Goal: Register for event/course

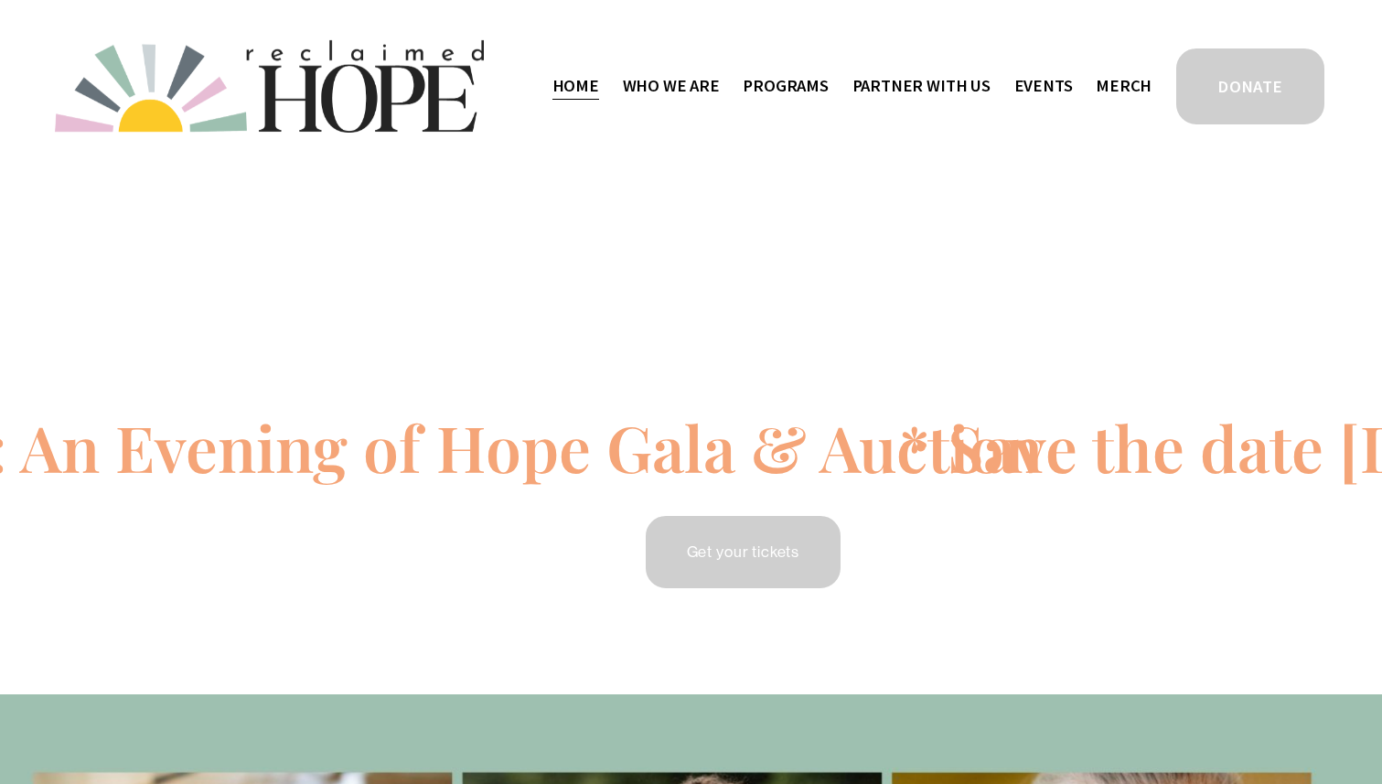
click at [1064, 86] on link "Events" at bounding box center [1044, 86] width 59 height 31
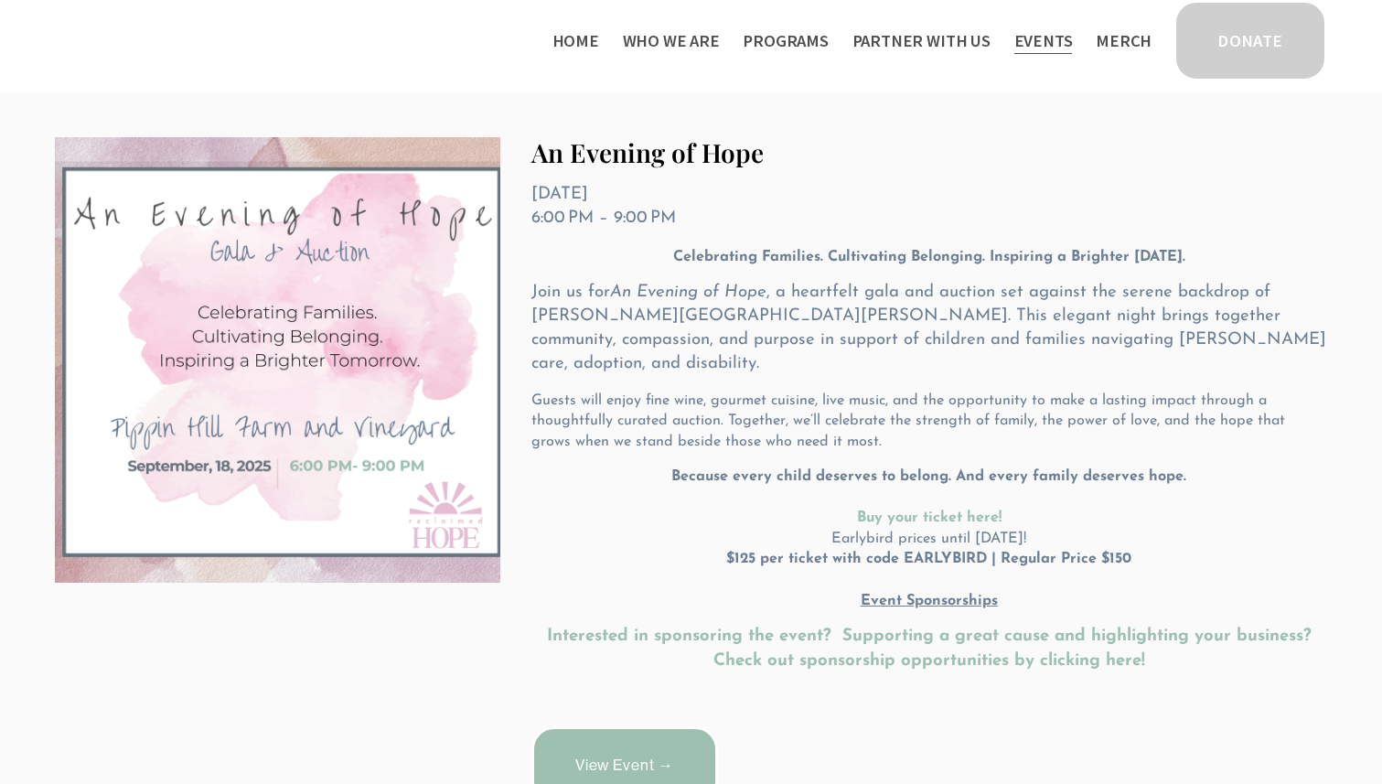
scroll to position [335, 0]
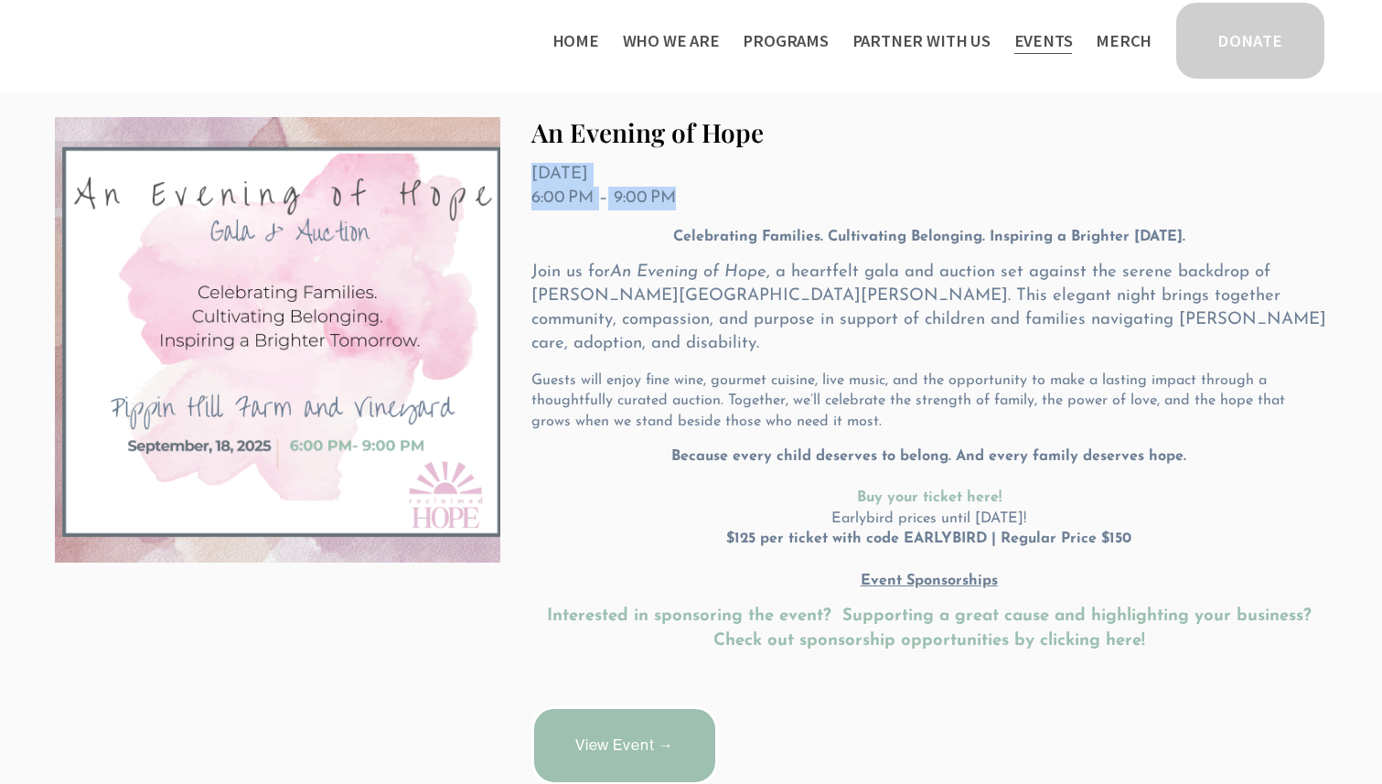
drag, startPoint x: 536, startPoint y: 181, endPoint x: 758, endPoint y: 200, distance: 222.2
click at [758, 200] on ul "[DATE] 6:00 PM 9:00 PM Google Calendar ICS" at bounding box center [930, 187] width 796 height 48
copy ul "[DATE] 6:00 PM 9:00 PM"
click at [765, 151] on div "An Evening of Hope [DATE] 6:00 PM 9:00 PM Google Calendar ICS Celebrating Famil…" at bounding box center [913, 451] width 827 height 668
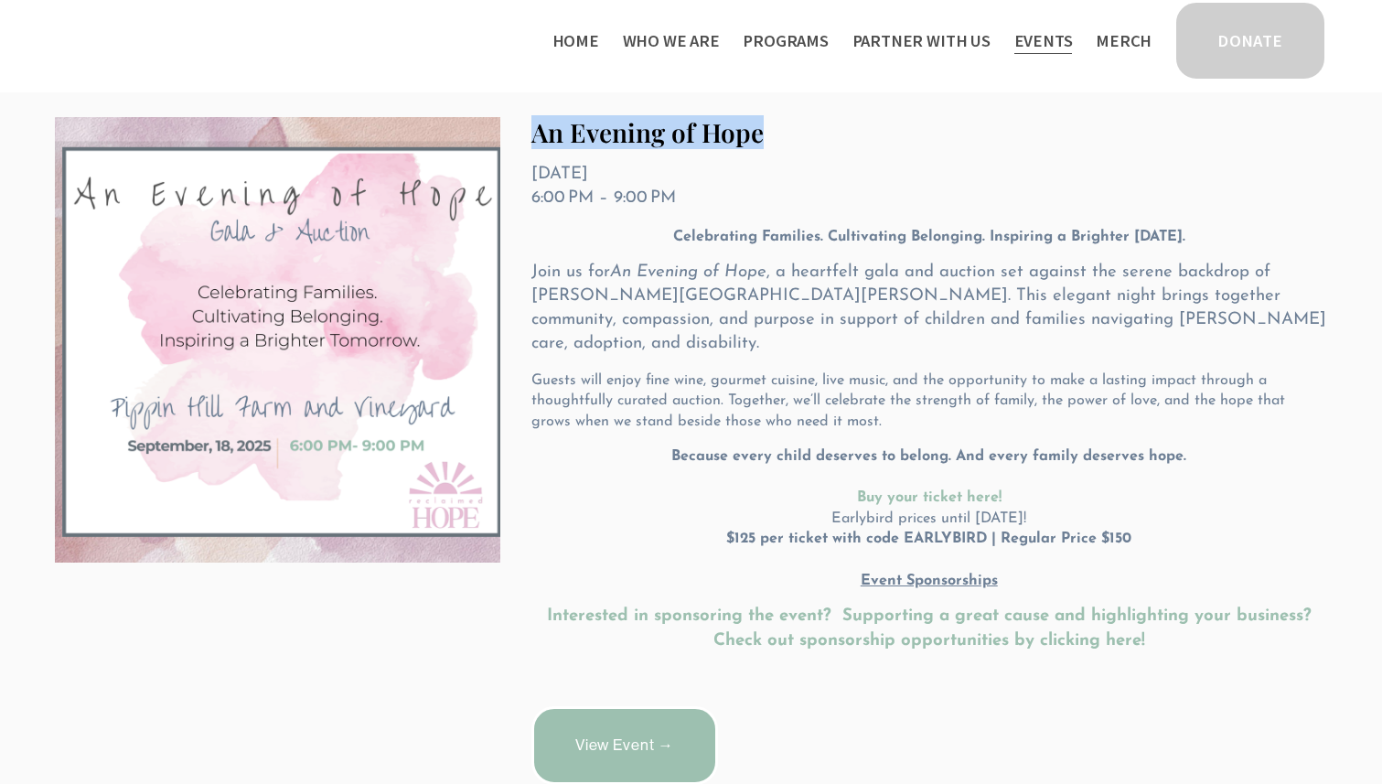
drag, startPoint x: 529, startPoint y: 134, endPoint x: 819, endPoint y: 139, distance: 290.1
click at [819, 139] on div "An Evening of Hope [DATE] 6:00 PM 9:00 PM Google Calendar ICS Celebrating Famil…" at bounding box center [913, 451] width 827 height 668
copy link "An Evening of Hope"
click at [827, 306] on p "Join us for An Evening of Hope , a heartfelt gala and auction set against the s…" at bounding box center [930, 308] width 796 height 95
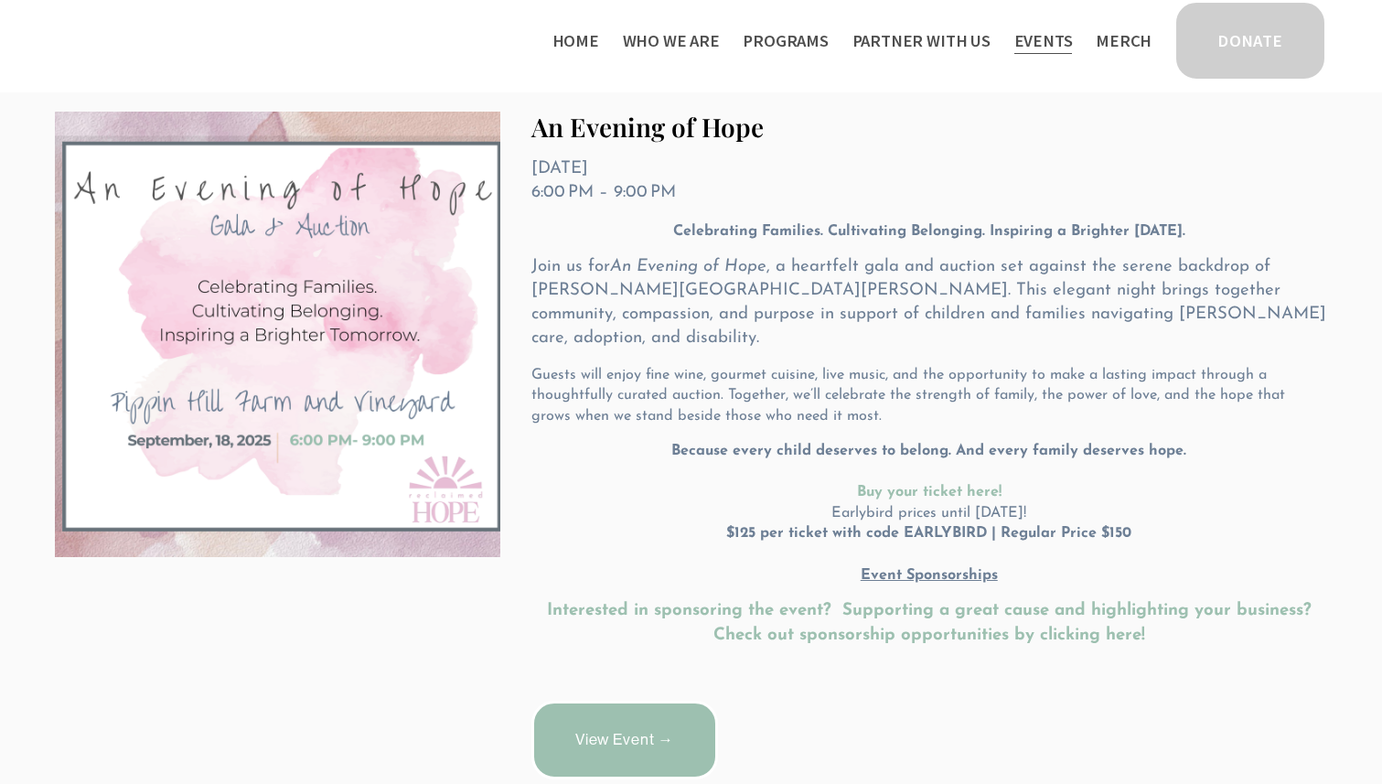
scroll to position [342, 0]
drag, startPoint x: 679, startPoint y: 188, endPoint x: 532, endPoint y: 150, distance: 152.0
click at [532, 150] on div "An Evening of Hope [DATE] 6:00 PM 9:00 PM Google Calendar ICS Celebrating Famil…" at bounding box center [913, 444] width 827 height 668
copy ul "[DATE] 6:00 PM 9:00 PM"
click at [578, 171] on time "[DATE]" at bounding box center [560, 166] width 57 height 17
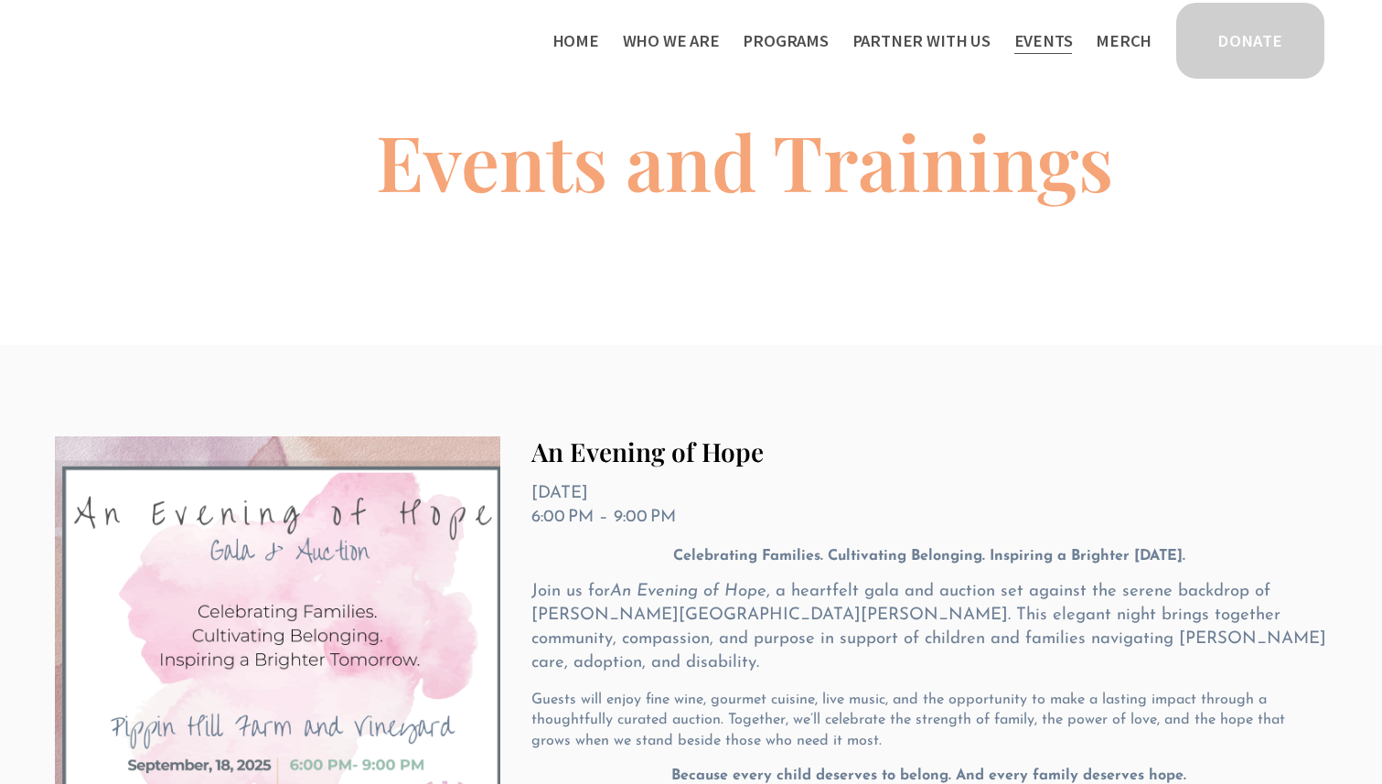
scroll to position [0, 0]
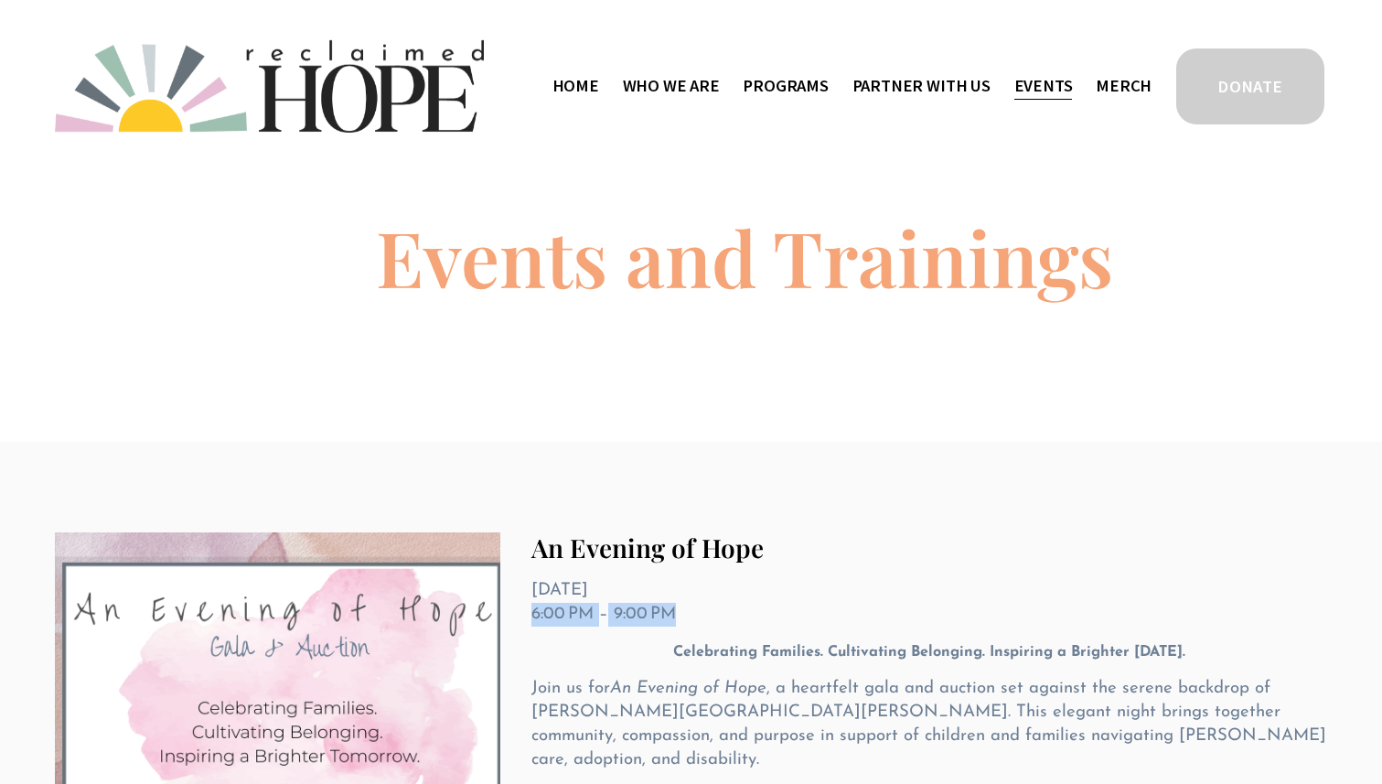
drag, startPoint x: 695, startPoint y: 618, endPoint x: 528, endPoint y: 617, distance: 167.4
copy span "6:00 PM 9:00 PM"
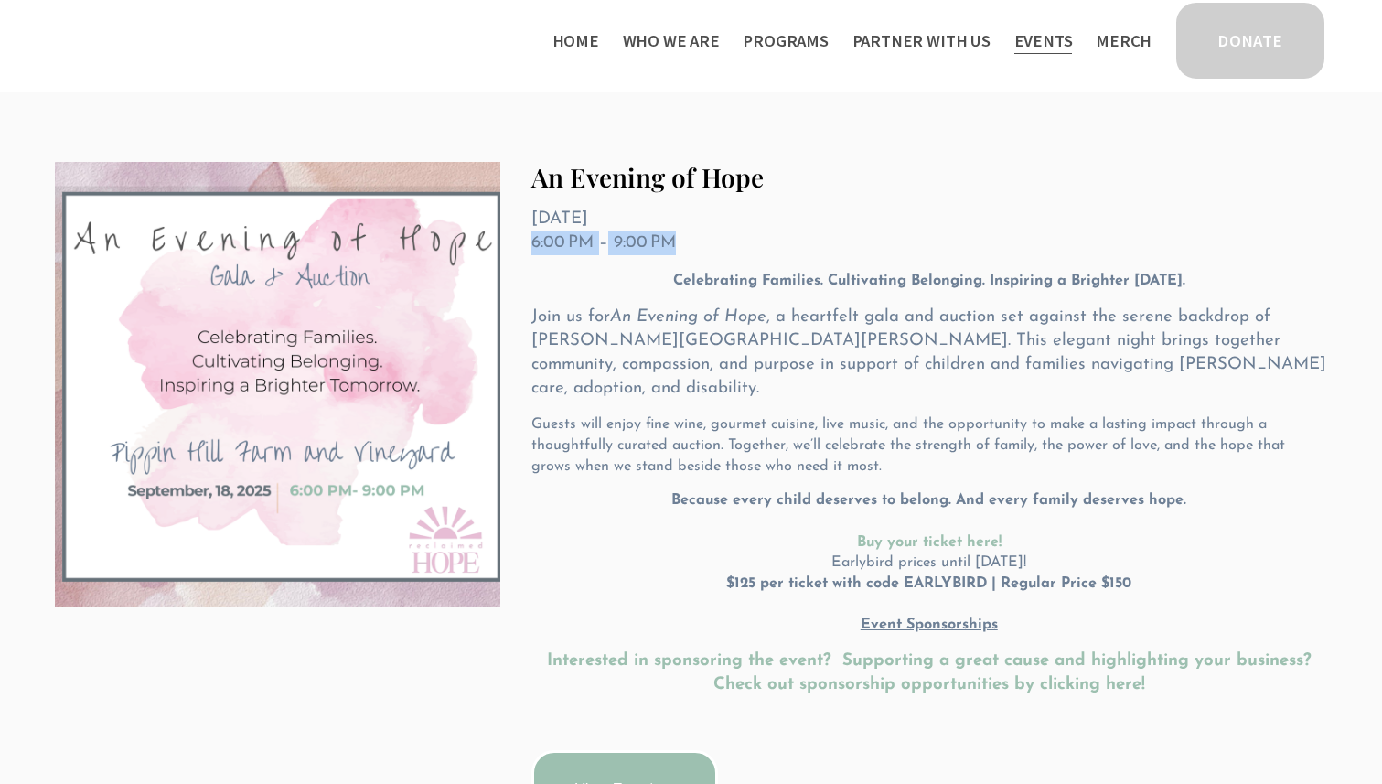
scroll to position [274, 0]
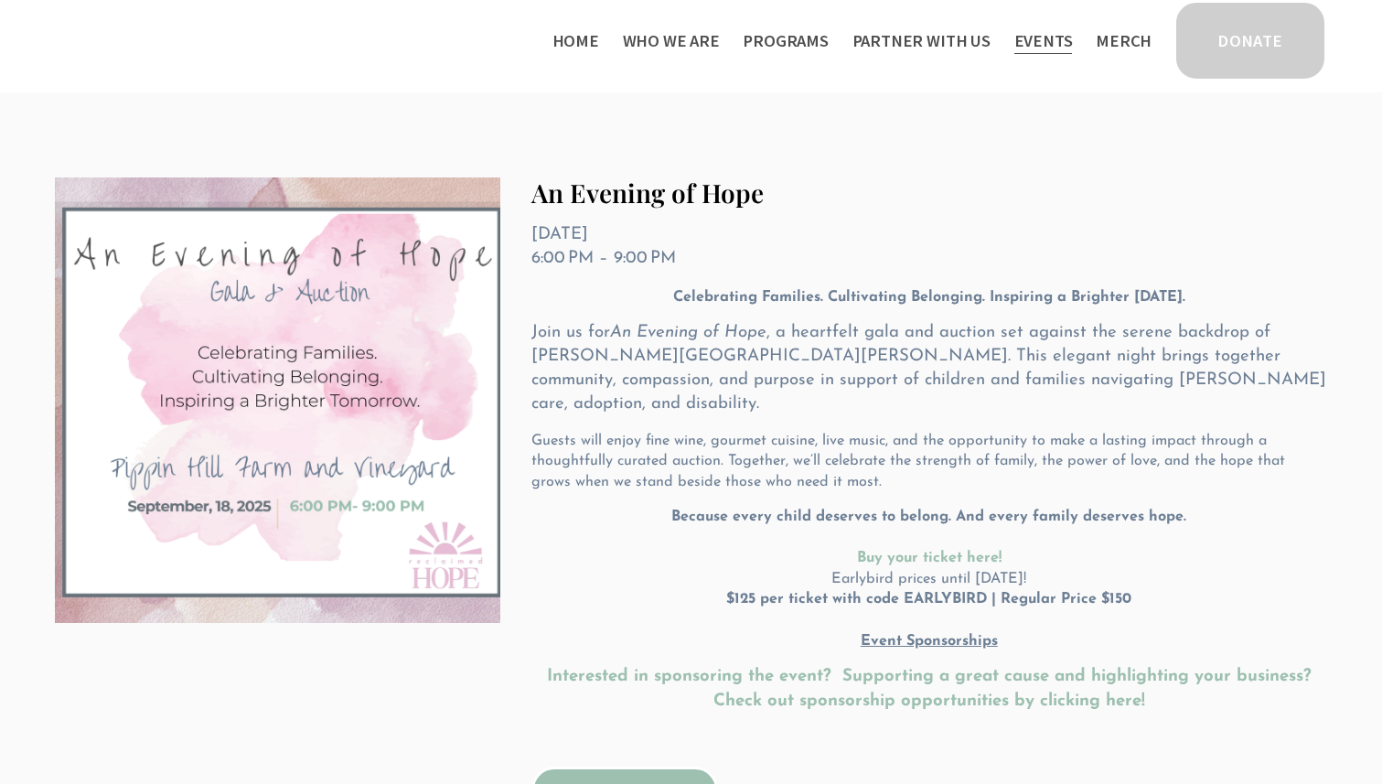
click at [899, 308] on p "Celebrating Families. Cultivating Belonging. Inspiring a Brighter [DATE]." at bounding box center [930, 297] width 796 height 21
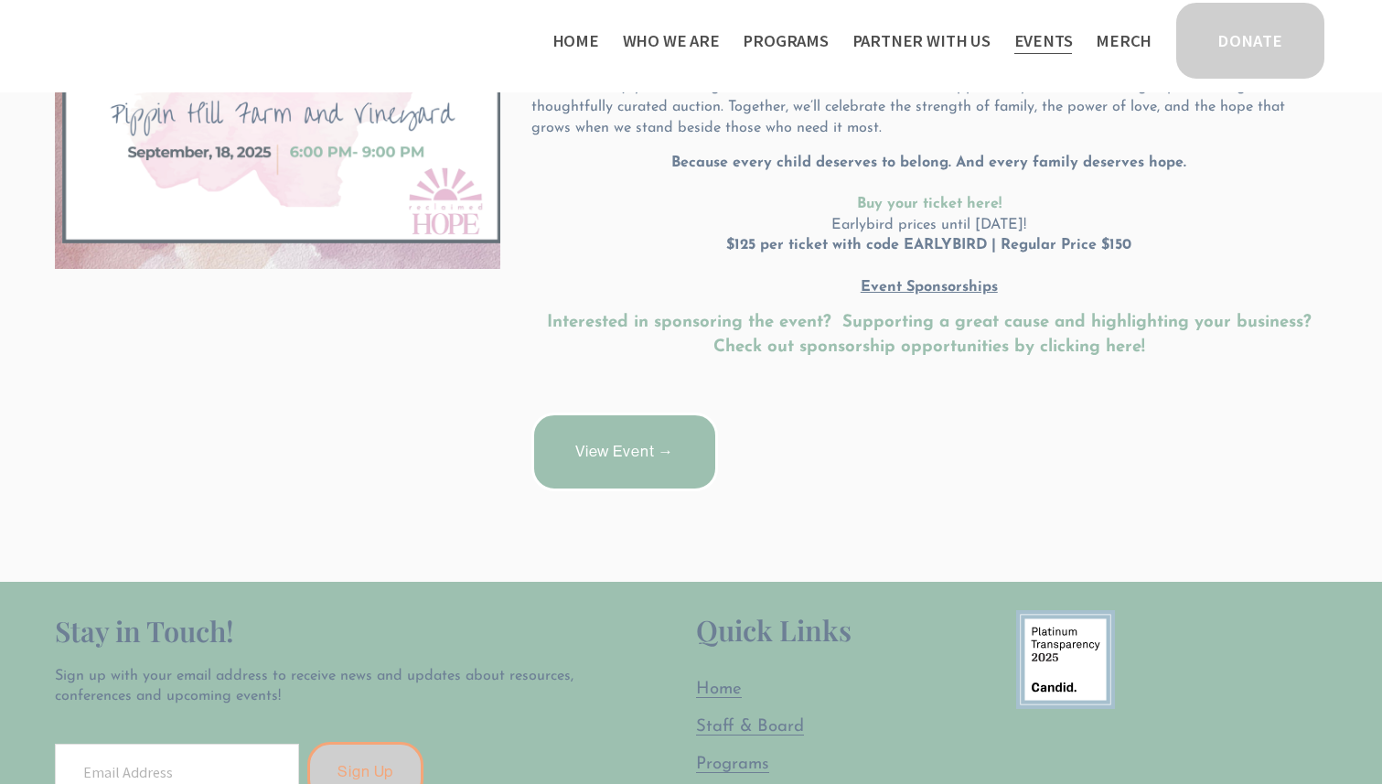
scroll to position [324, 0]
